Goal: Contribute content

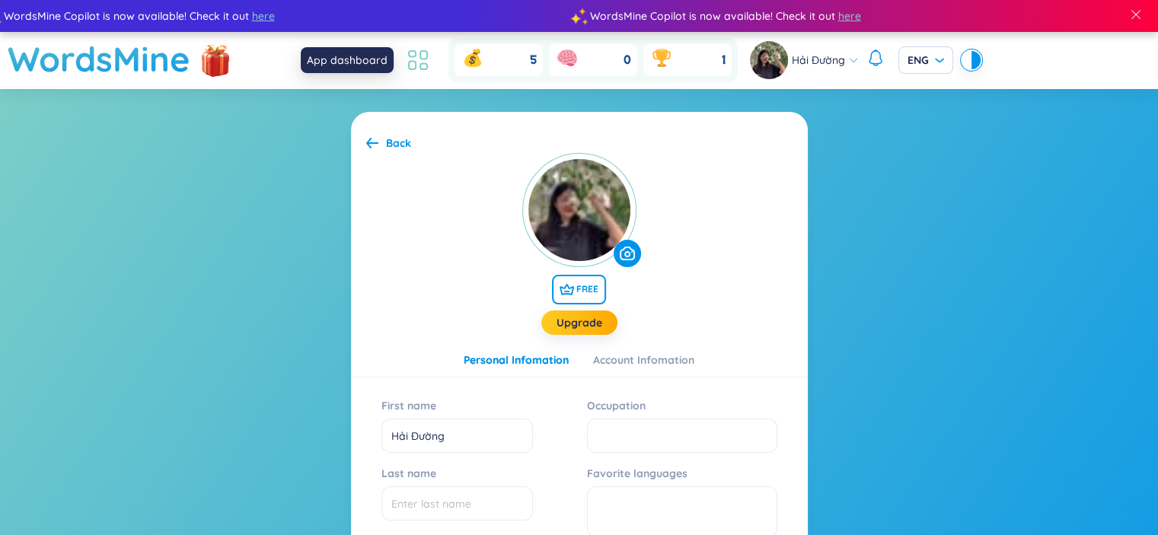
click at [429, 62] on icon at bounding box center [417, 59] width 27 height 27
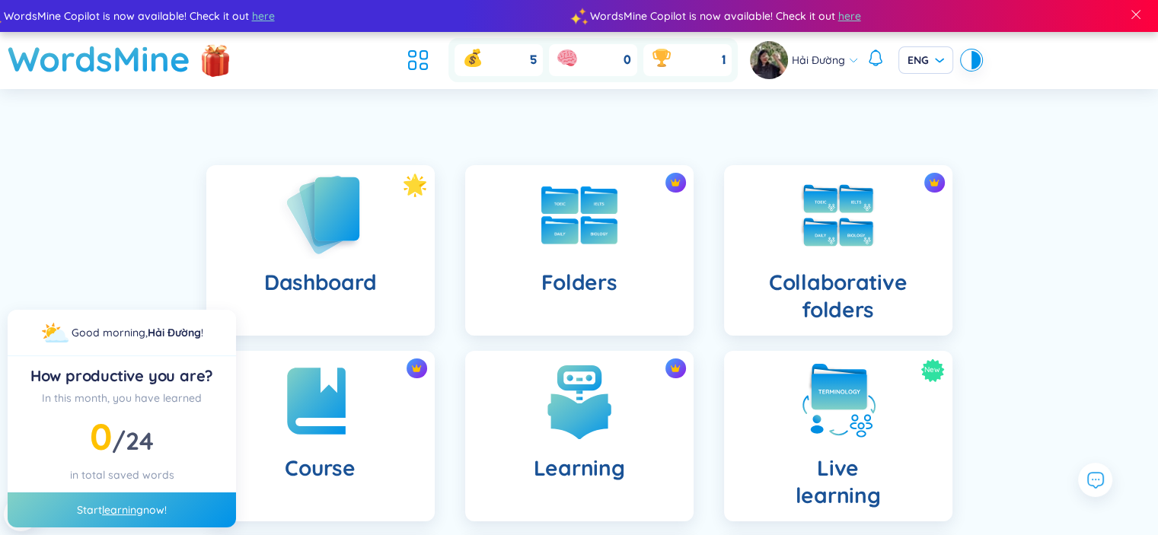
click at [352, 257] on img at bounding box center [321, 214] width 84 height 87
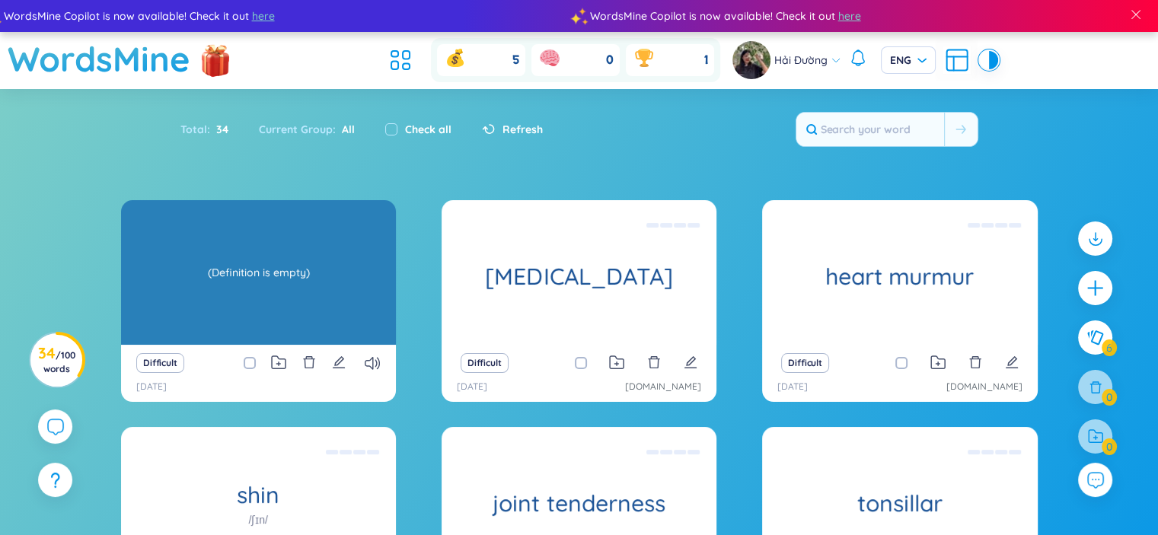
click at [299, 267] on div "(Definition is empty)" at bounding box center [259, 272] width 260 height 137
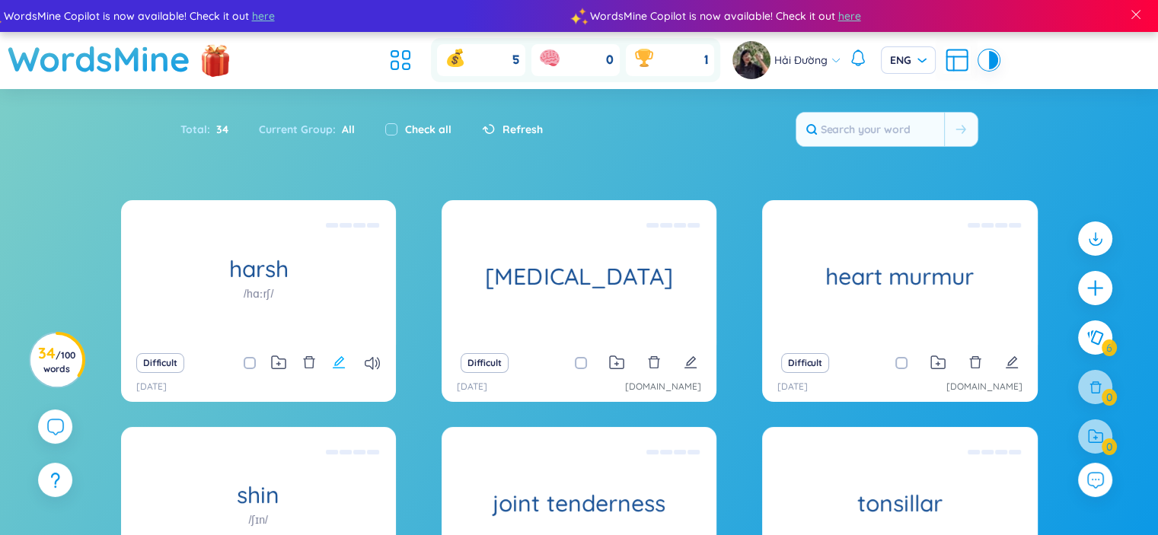
click at [332, 362] on icon "edit" at bounding box center [339, 363] width 14 height 14
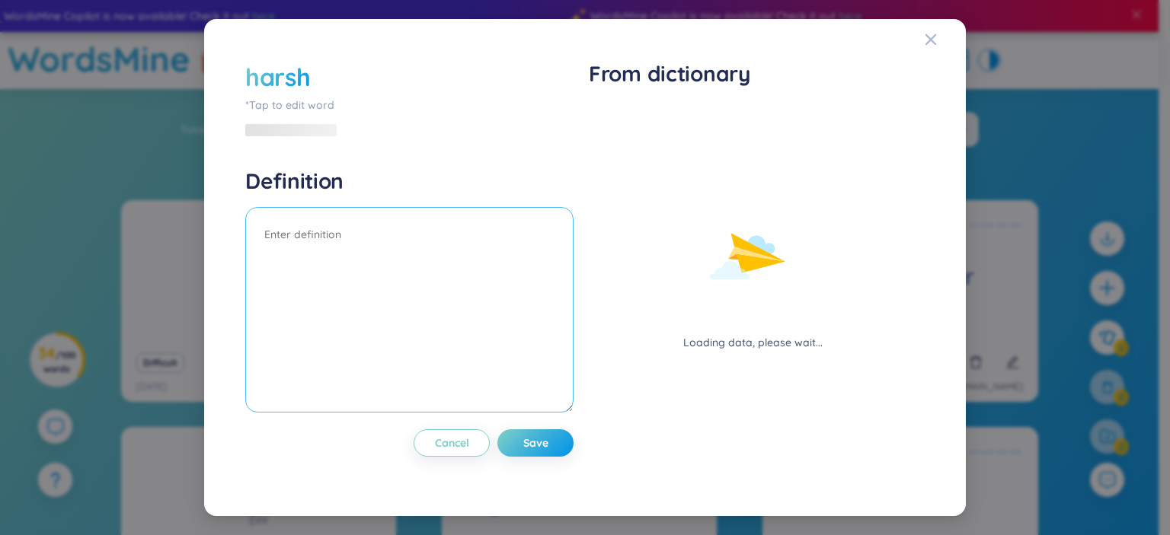
click at [397, 225] on textarea at bounding box center [409, 310] width 328 height 206
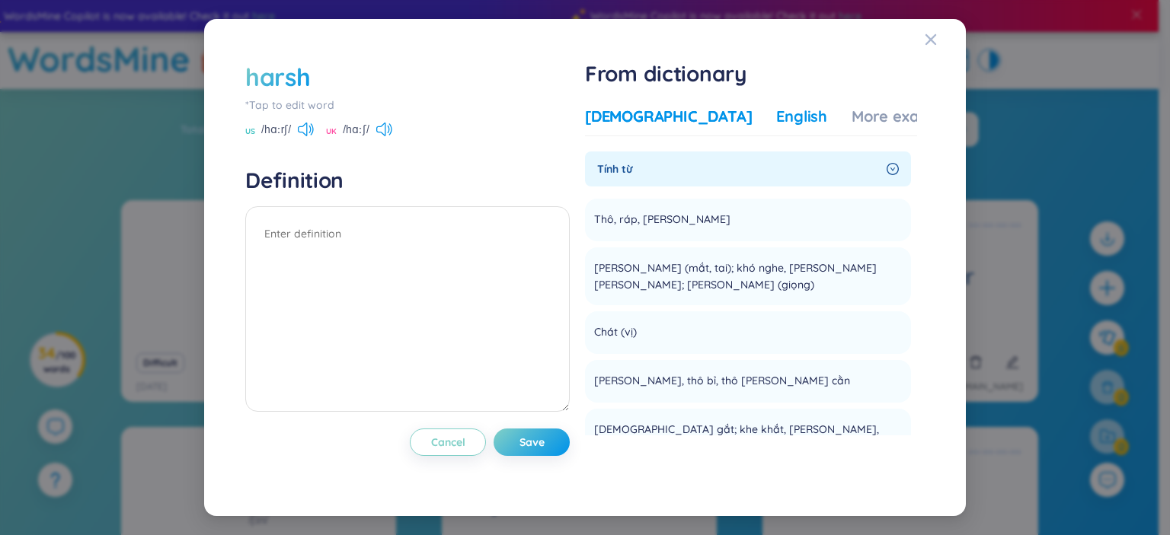
click at [776, 120] on div "English" at bounding box center [801, 116] width 51 height 21
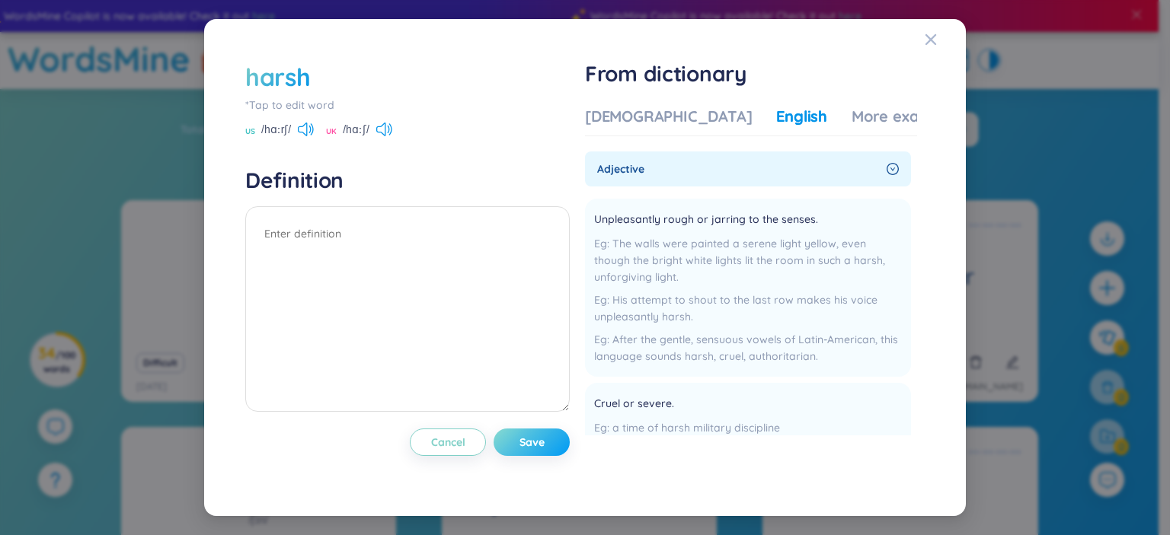
click at [540, 439] on span "Save" at bounding box center [531, 442] width 25 height 15
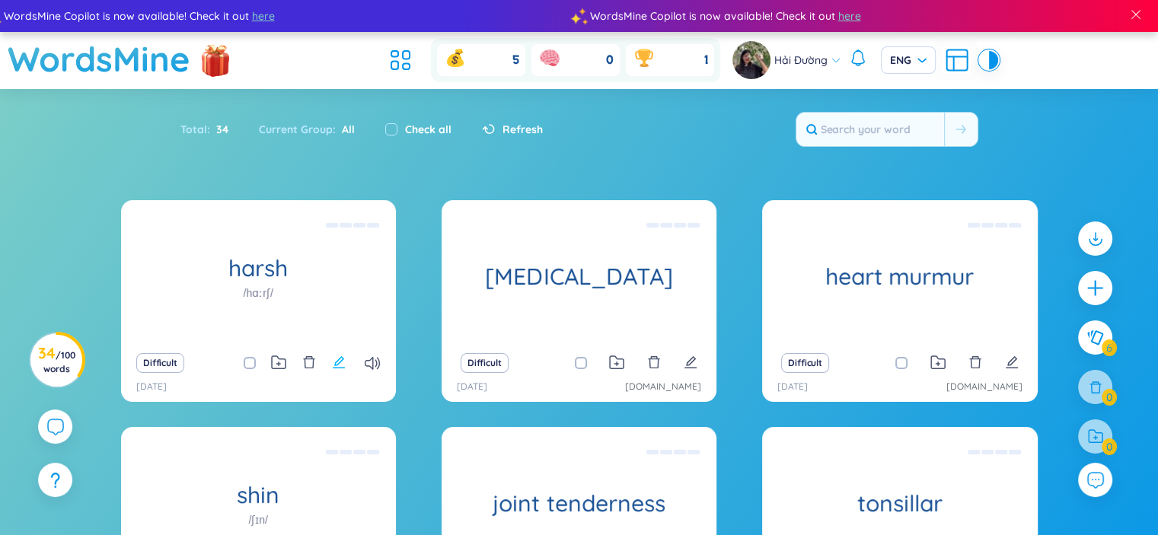
click at [338, 363] on icon "edit" at bounding box center [339, 363] width 14 height 14
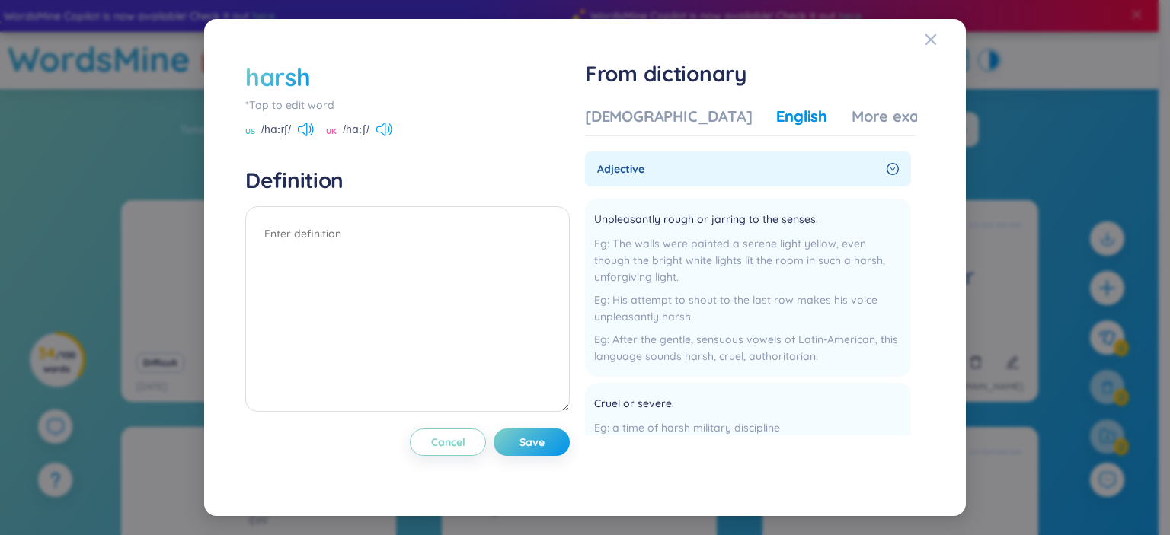
click at [387, 127] on icon at bounding box center [384, 130] width 16 height 14
click at [300, 131] on icon at bounding box center [306, 130] width 16 height 14
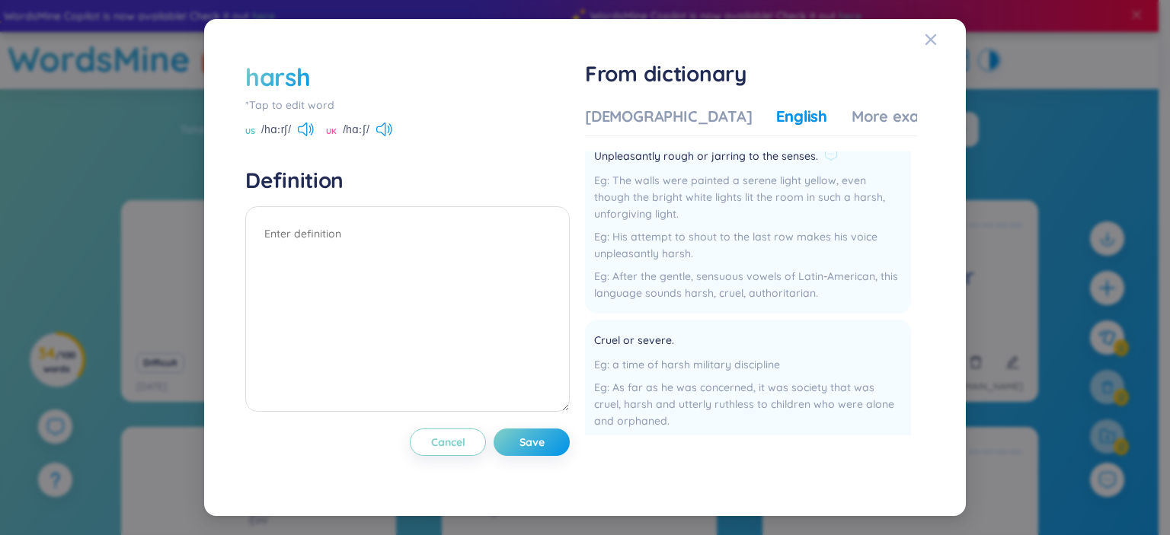
scroll to position [67, 0]
click at [644, 119] on div "[DEMOGRAPHIC_DATA]" at bounding box center [668, 116] width 167 height 21
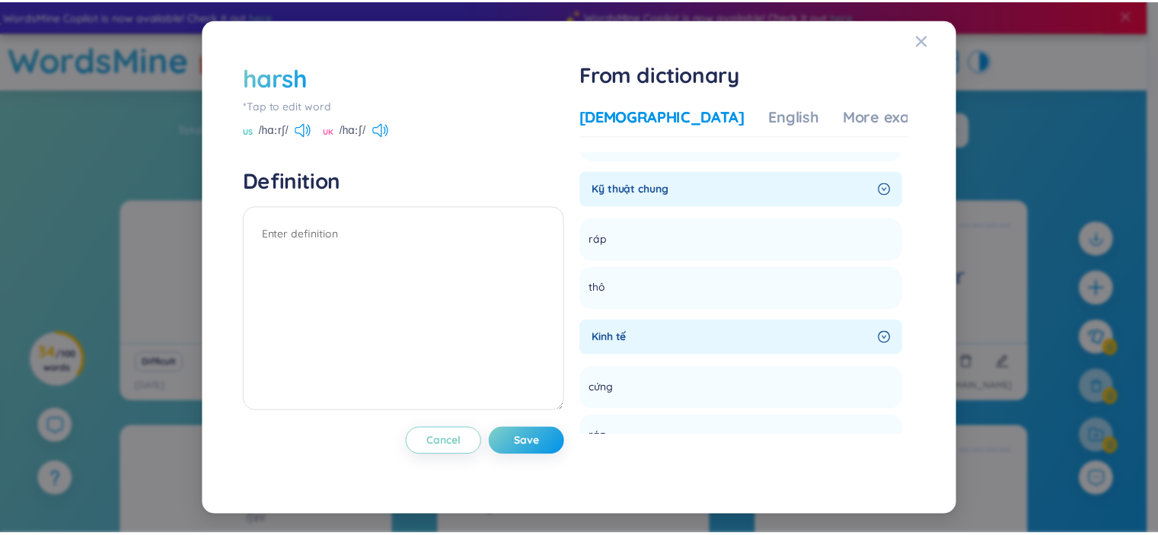
scroll to position [344, 0]
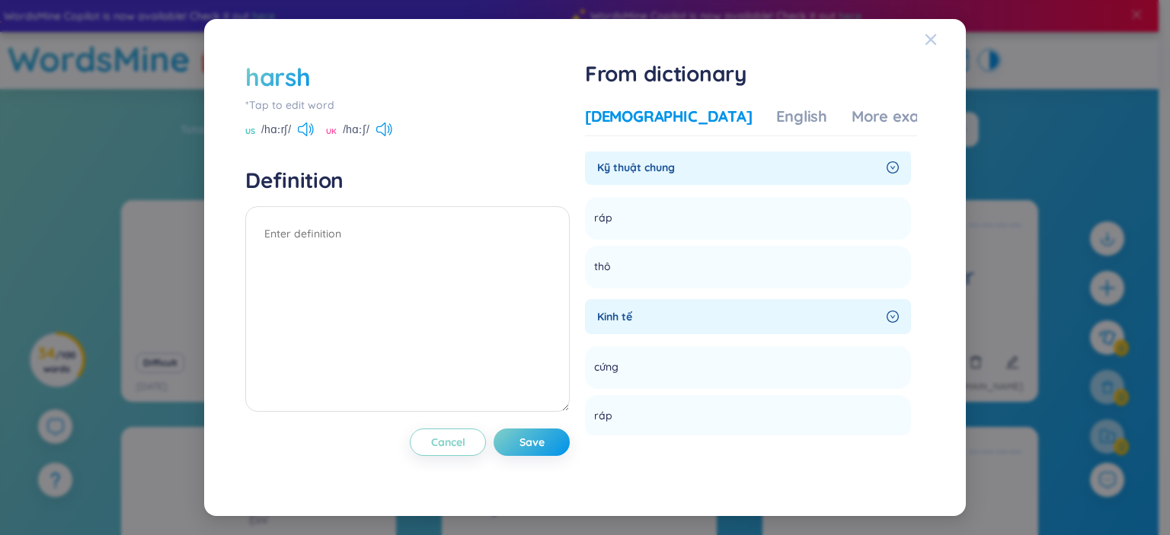
click at [936, 40] on icon "Close" at bounding box center [930, 40] width 12 height 12
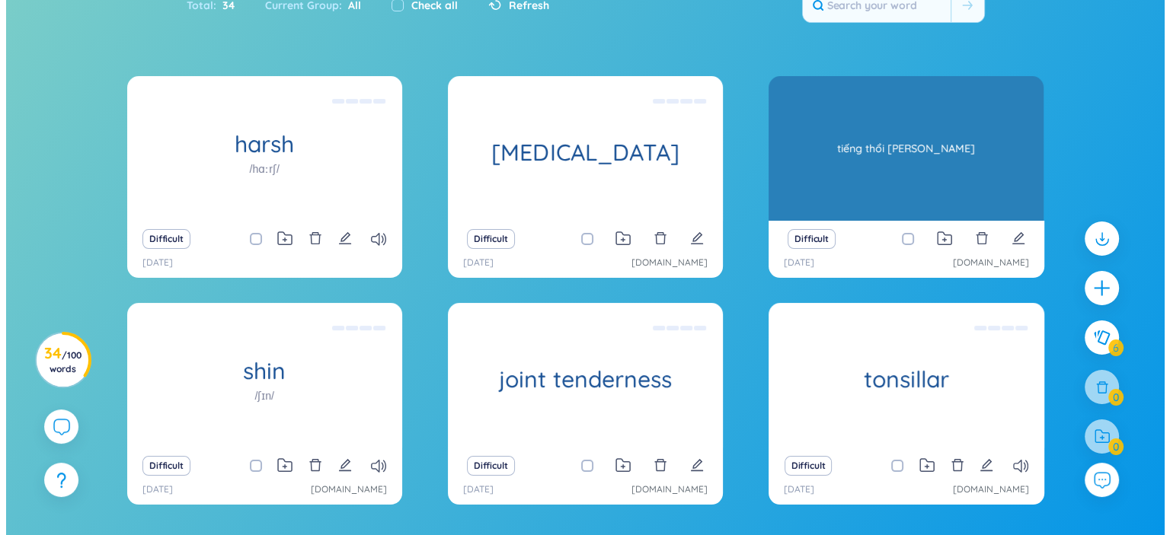
scroll to position [125, 0]
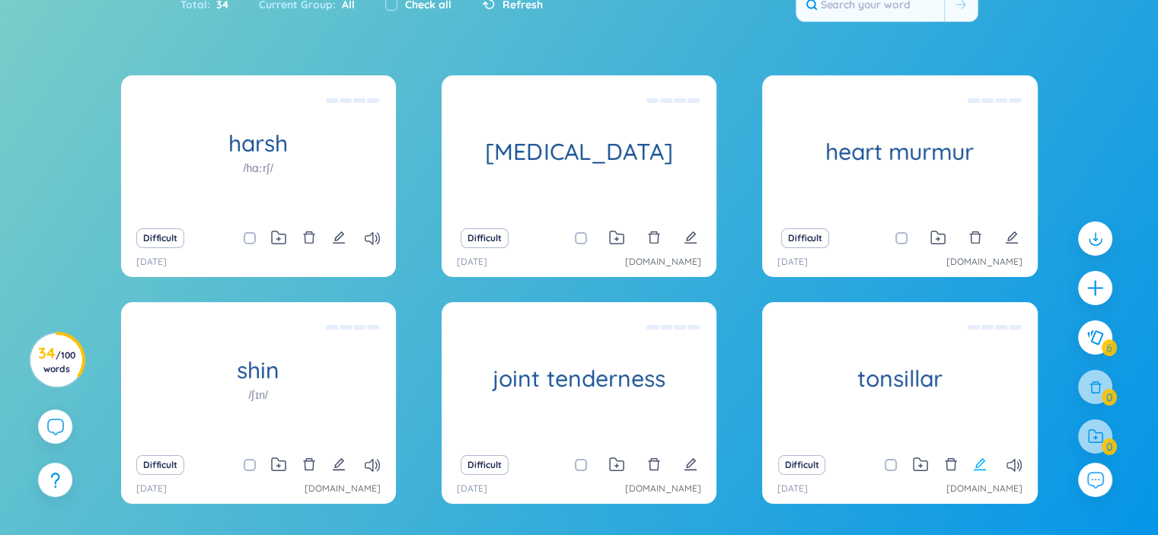
click at [978, 468] on icon "edit" at bounding box center [980, 465] width 14 height 14
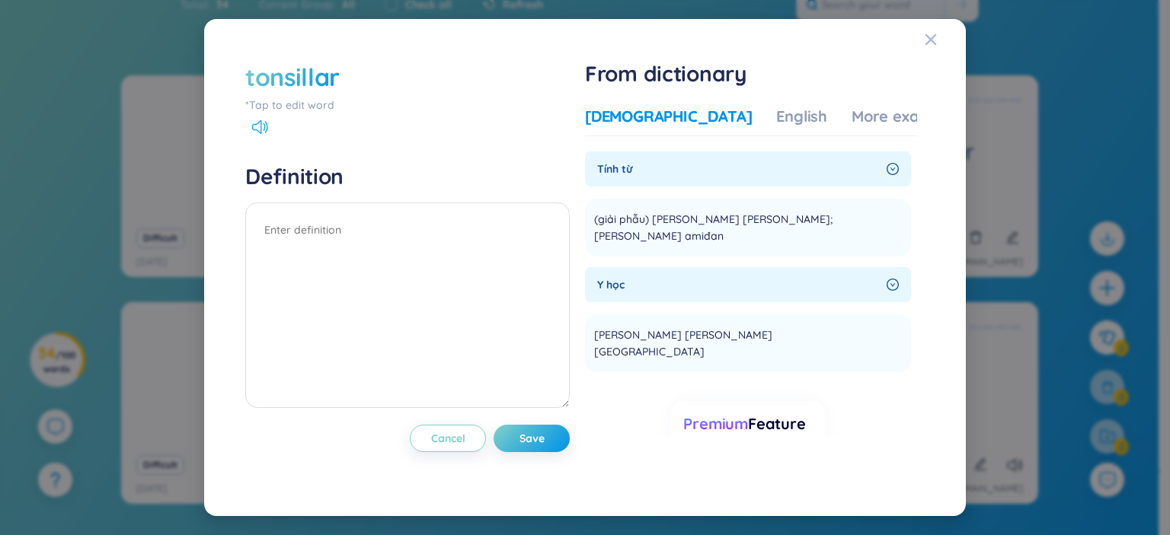
click at [253, 124] on icon at bounding box center [256, 127] width 9 height 14
click at [933, 42] on icon "Close" at bounding box center [930, 39] width 11 height 11
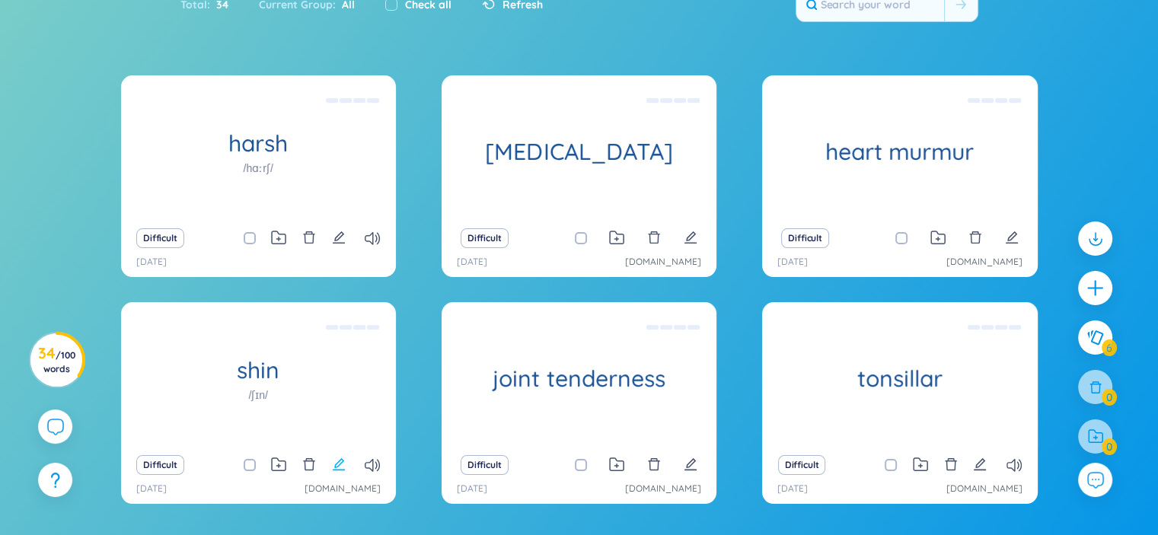
click at [341, 466] on icon "edit" at bounding box center [339, 465] width 14 height 14
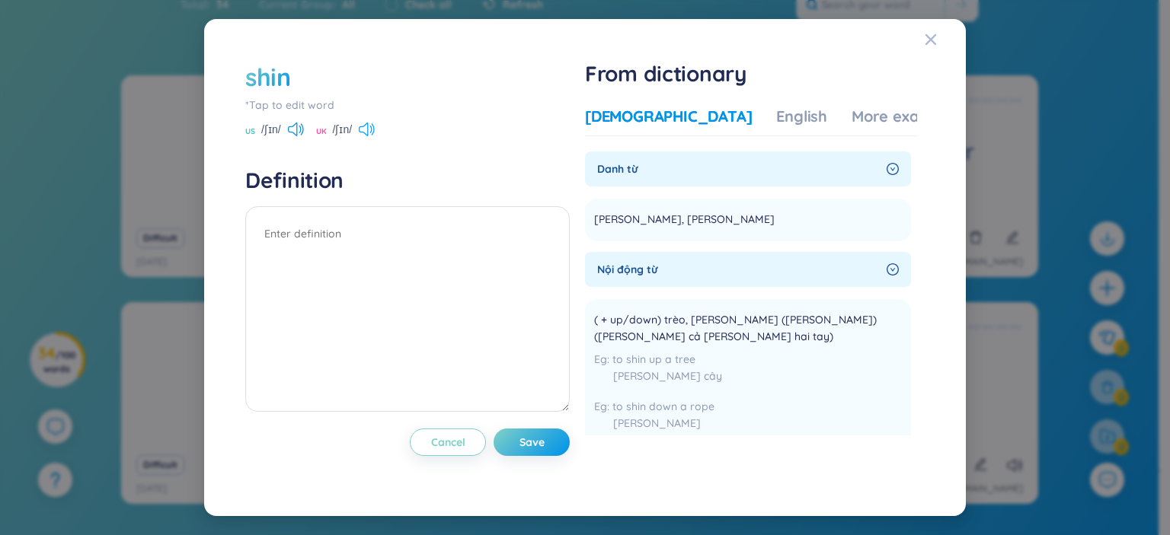
click at [366, 129] on icon at bounding box center [367, 130] width 16 height 14
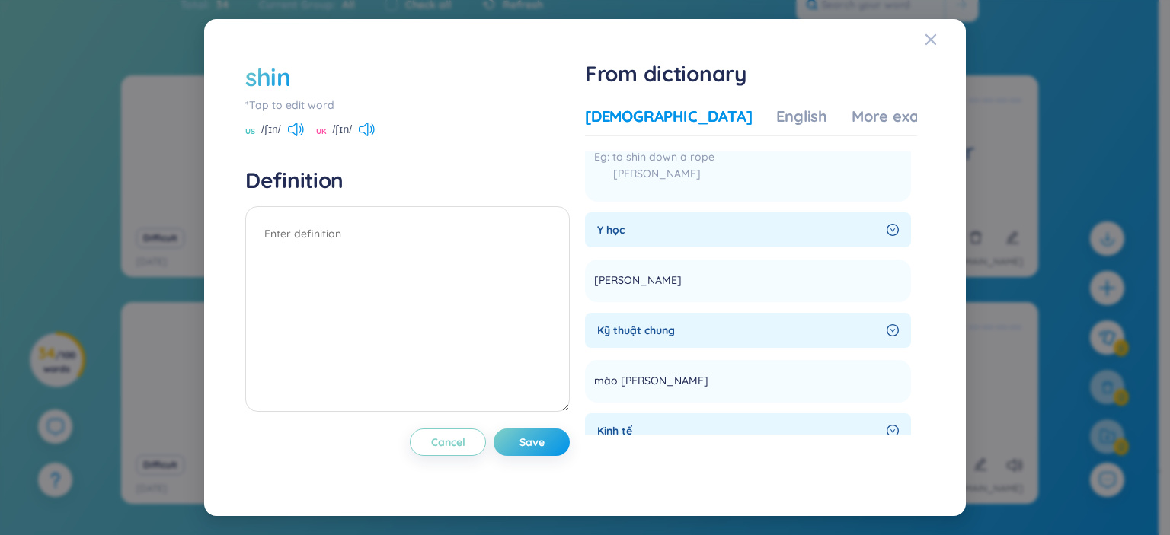
scroll to position [252, 0]
click at [930, 36] on icon "Close" at bounding box center [930, 40] width 12 height 12
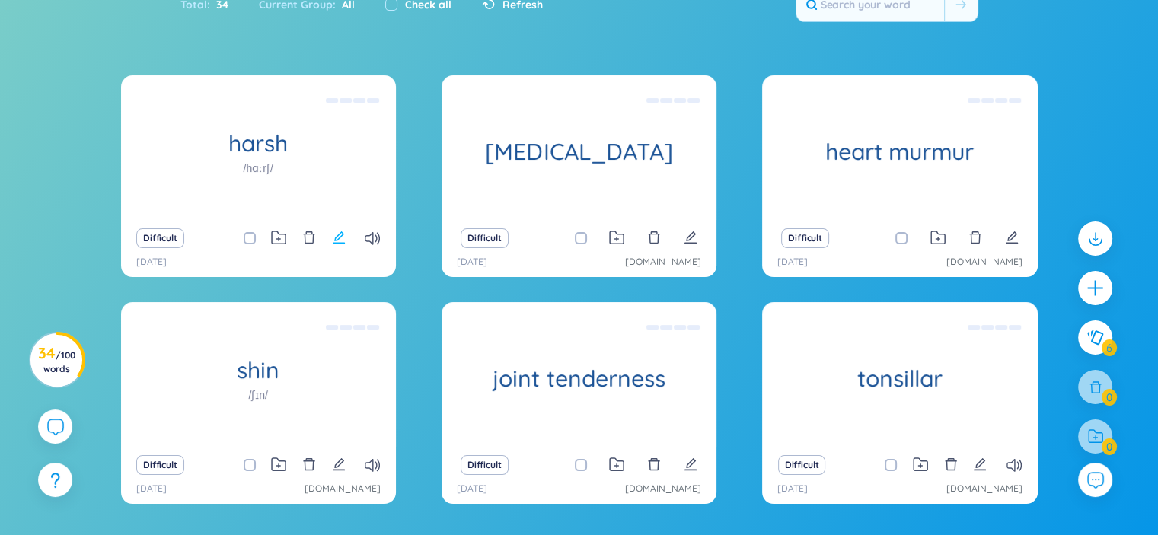
click at [337, 237] on icon "edit" at bounding box center [339, 238] width 14 height 14
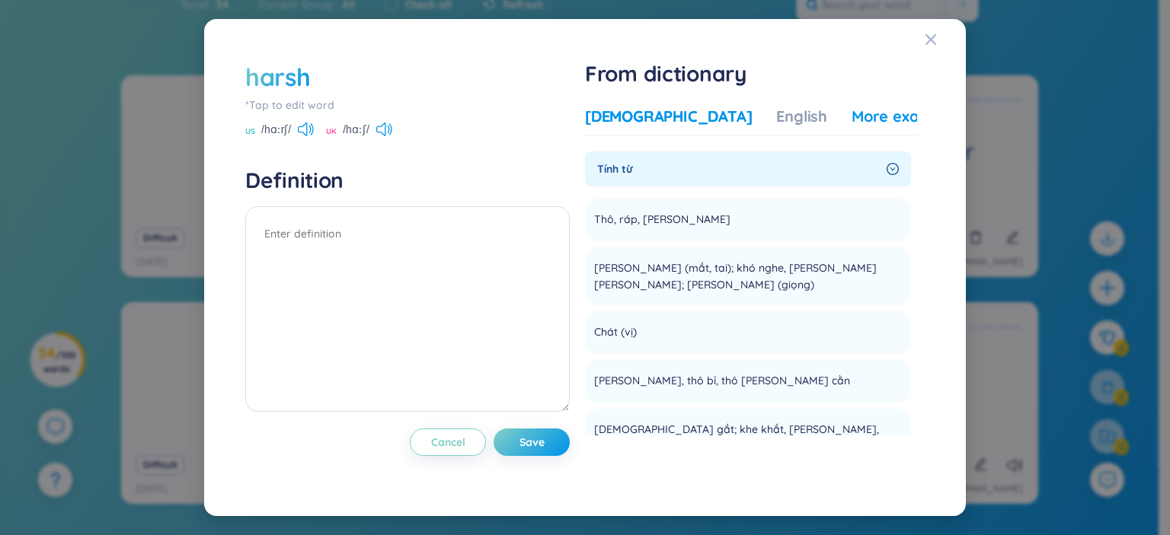
click at [851, 109] on div "More examples" at bounding box center [906, 116] width 110 height 21
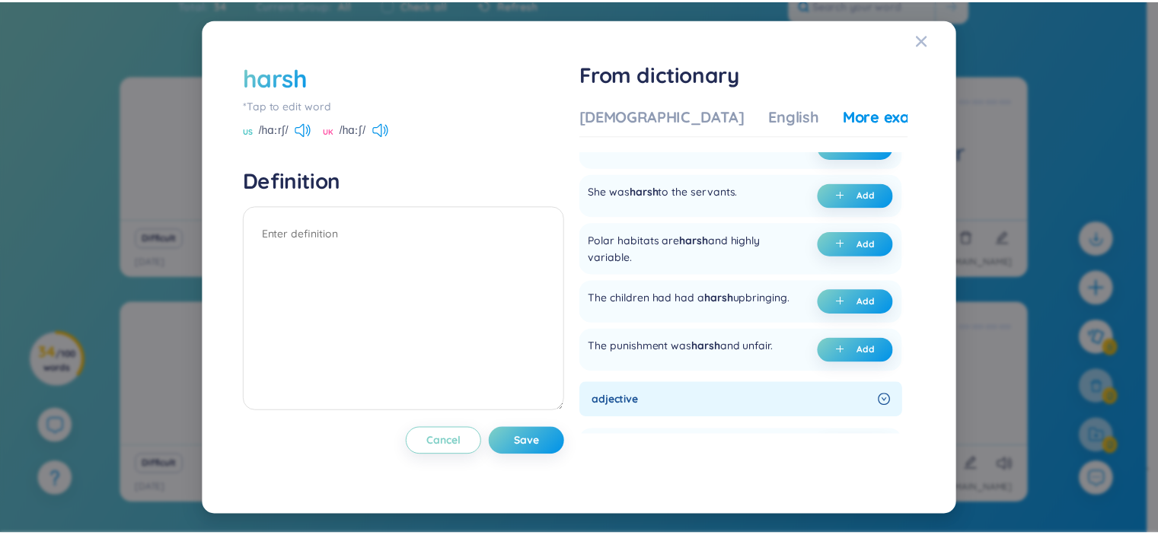
scroll to position [288, 0]
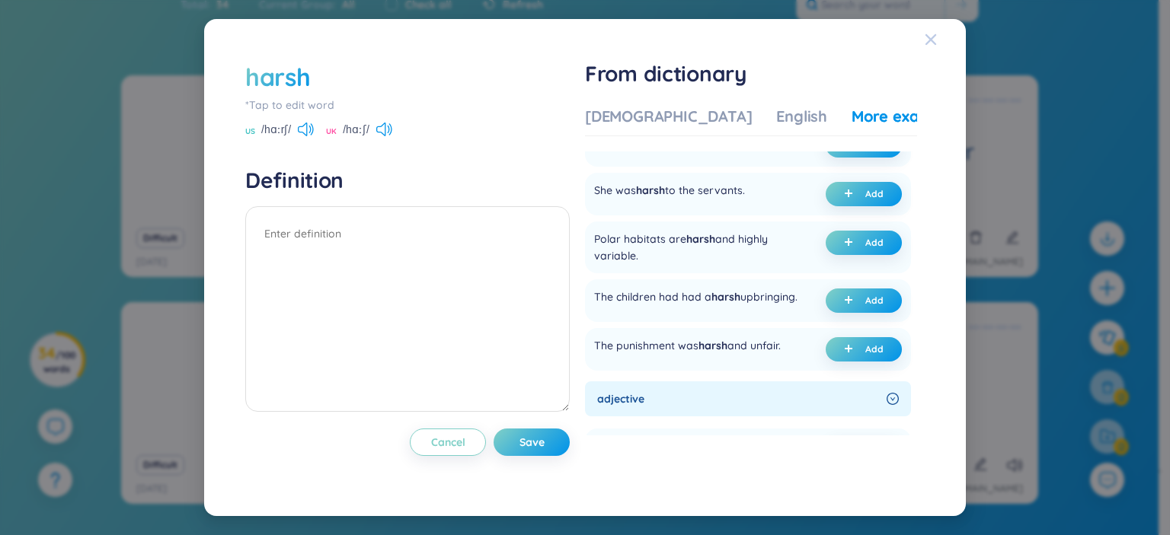
click at [928, 41] on icon "Close" at bounding box center [930, 39] width 11 height 11
